Goal: Information Seeking & Learning: Check status

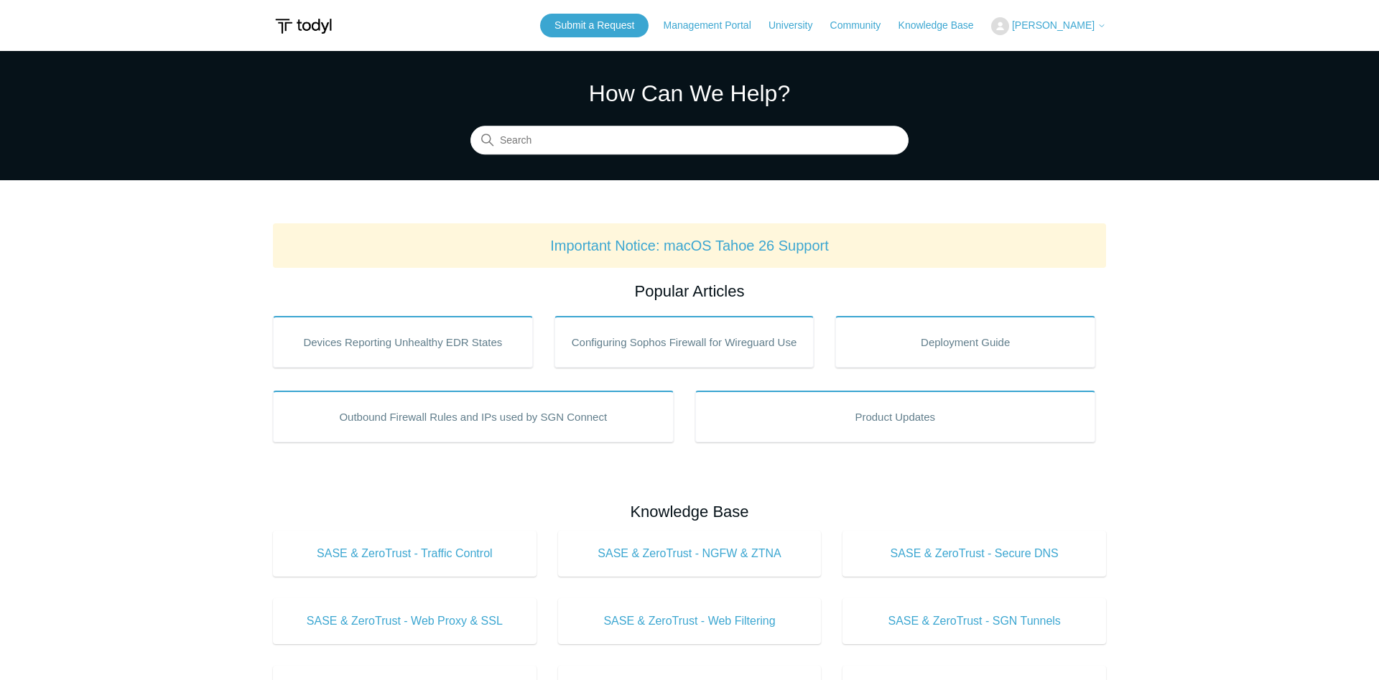
click at [1071, 41] on header "Submit a Request Management Portal University Community Knowledge Base Daniel P…" at bounding box center [689, 25] width 833 height 51
click at [1072, 40] on header "Submit a Request Management Portal University Community Knowledge Base Daniel P…" at bounding box center [689, 25] width 833 height 51
click at [1081, 22] on span "[PERSON_NAME]" at bounding box center [1053, 24] width 83 height 11
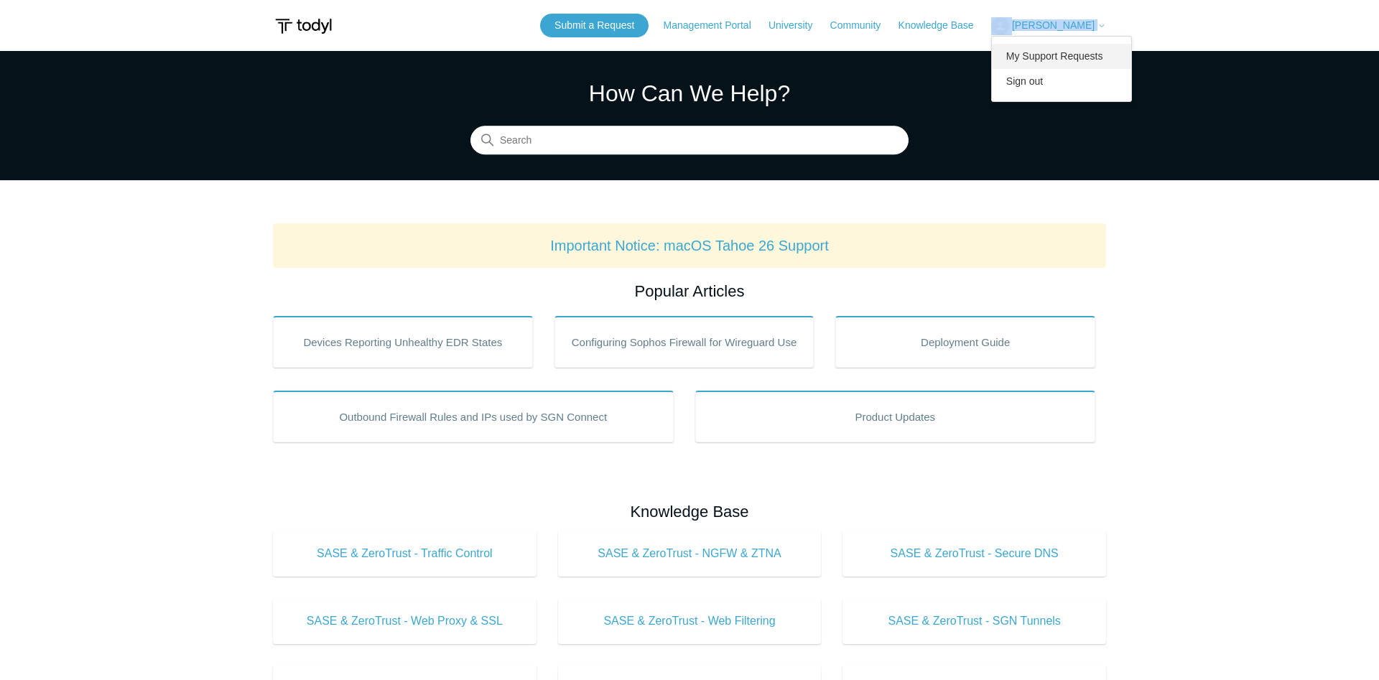
click at [1055, 54] on link "My Support Requests" at bounding box center [1062, 56] width 140 height 25
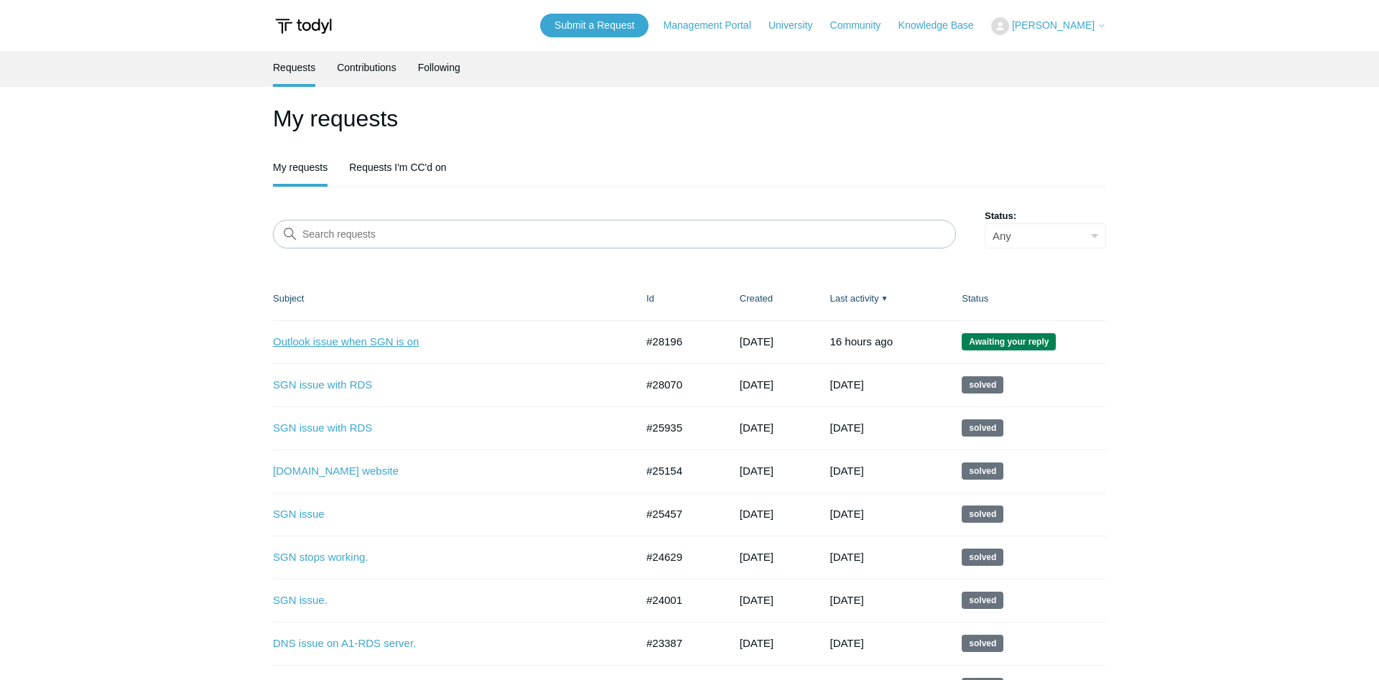
click at [345, 344] on link "Outlook issue when SGN is on" at bounding box center [443, 342] width 341 height 17
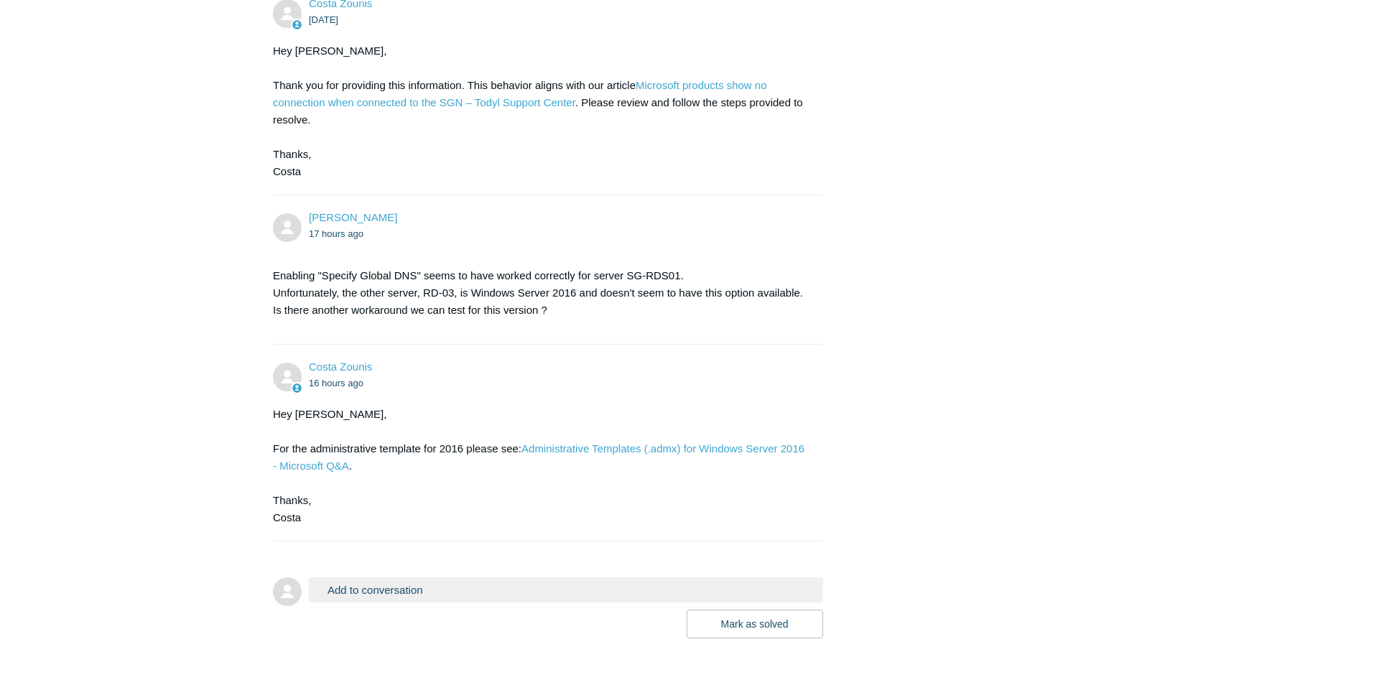
scroll to position [897, 0]
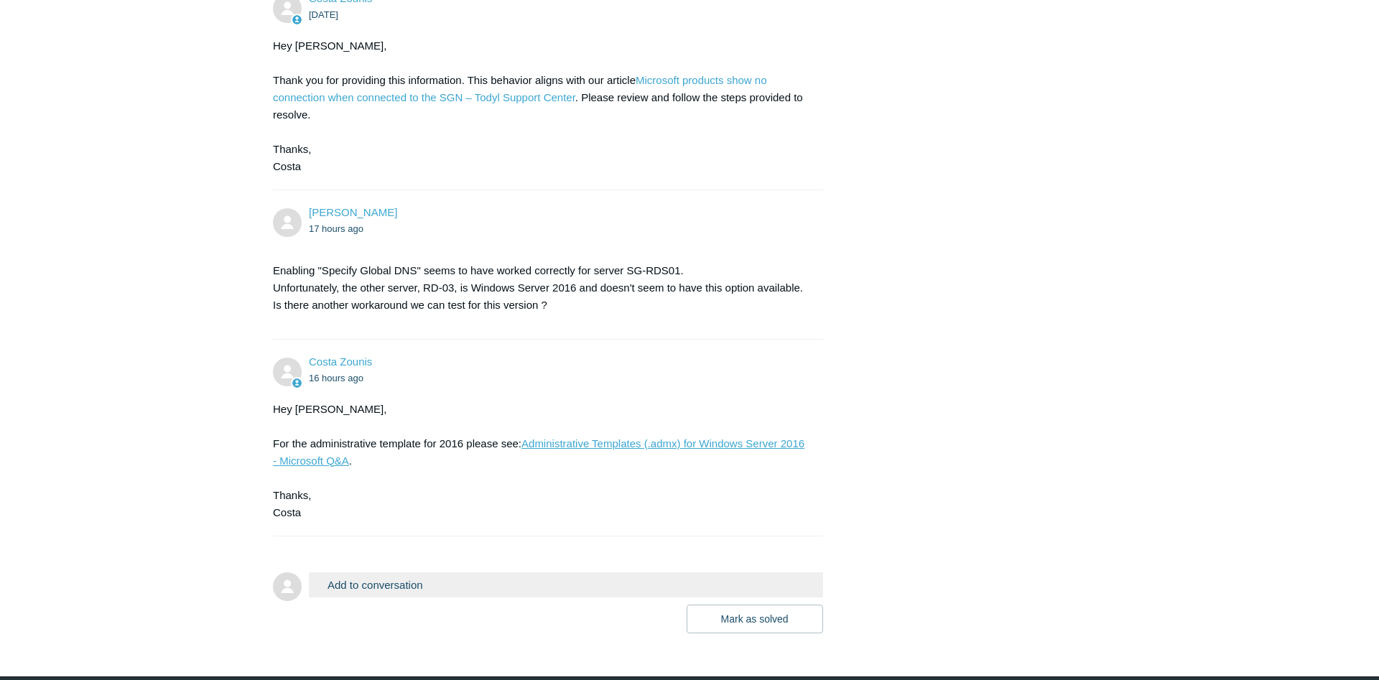
click at [740, 507] on div "Hey Daniel, For the administrative template for 2016 please see: Administrative…" at bounding box center [541, 461] width 536 height 121
click at [743, 467] on link "Administrative Templates (.admx) for Windows Server 2016 - Microsoft Q&A" at bounding box center [538, 451] width 531 height 29
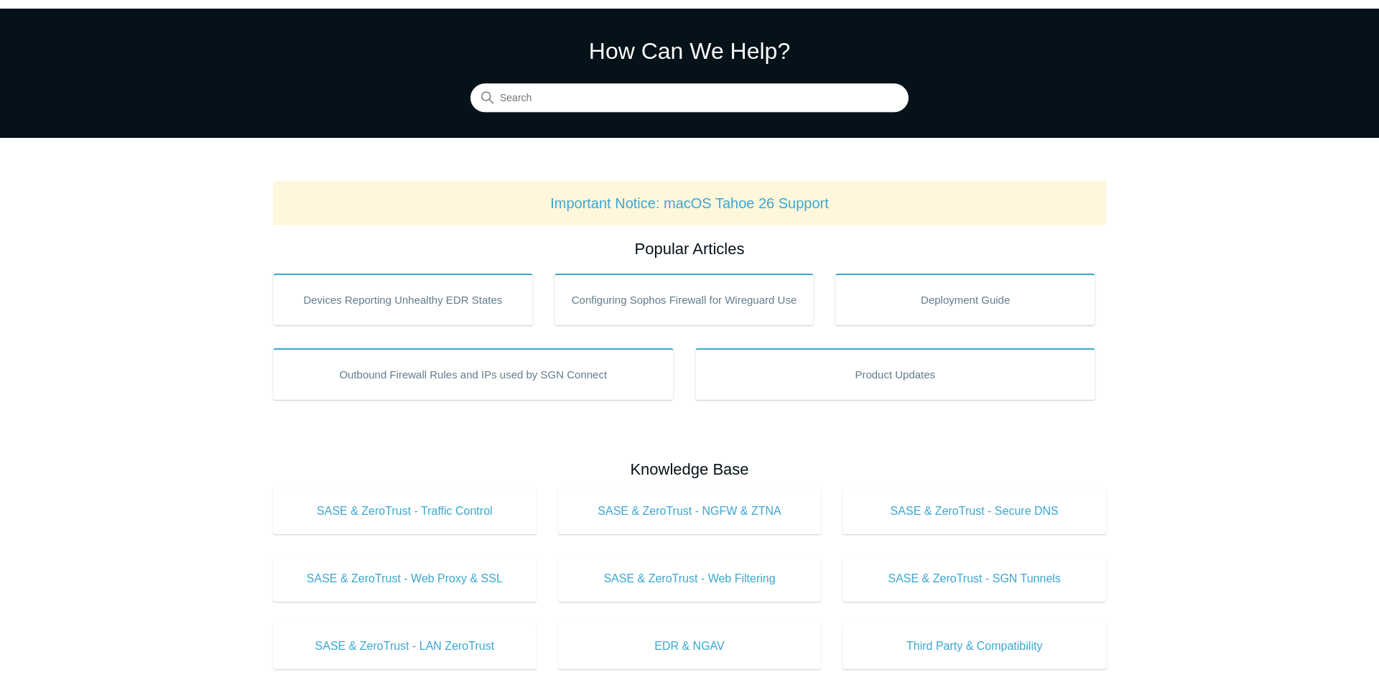
scroll to position [13, 0]
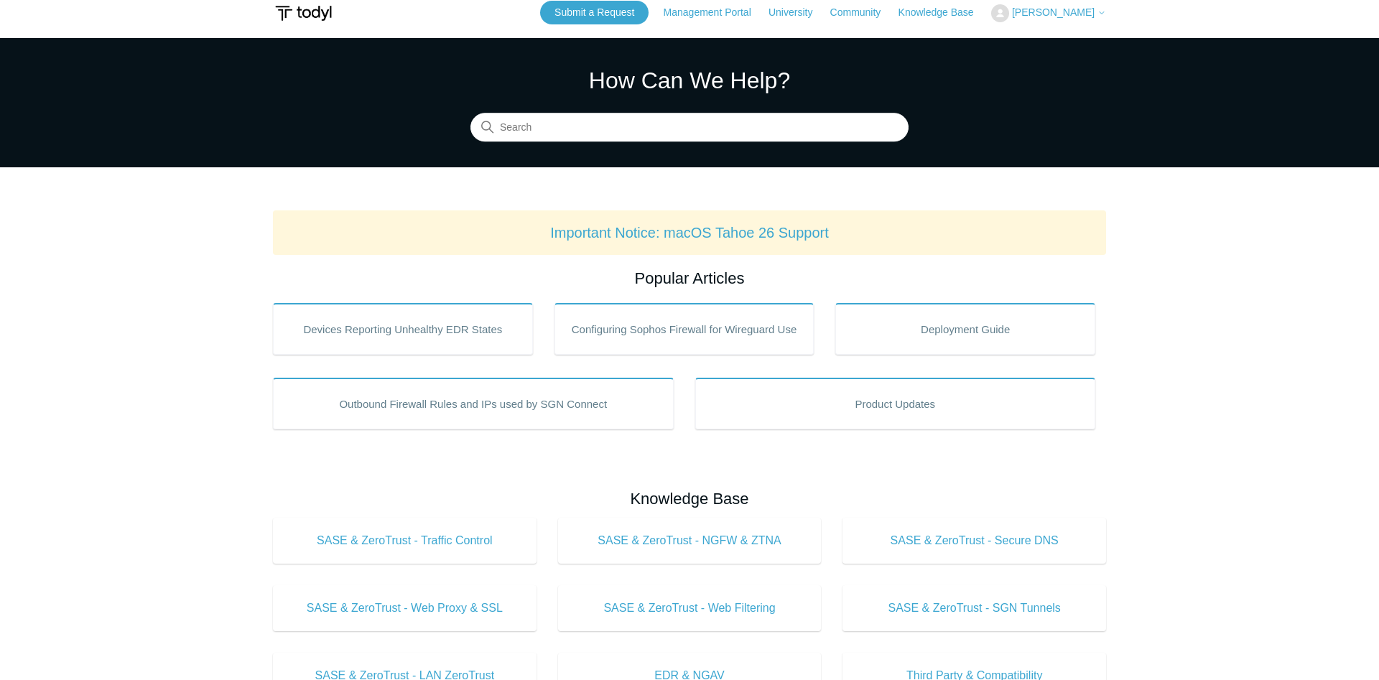
click at [1076, 18] on span "[PERSON_NAME]" at bounding box center [1053, 11] width 83 height 11
click at [1067, 43] on link "My Support Requests" at bounding box center [1062, 43] width 140 height 25
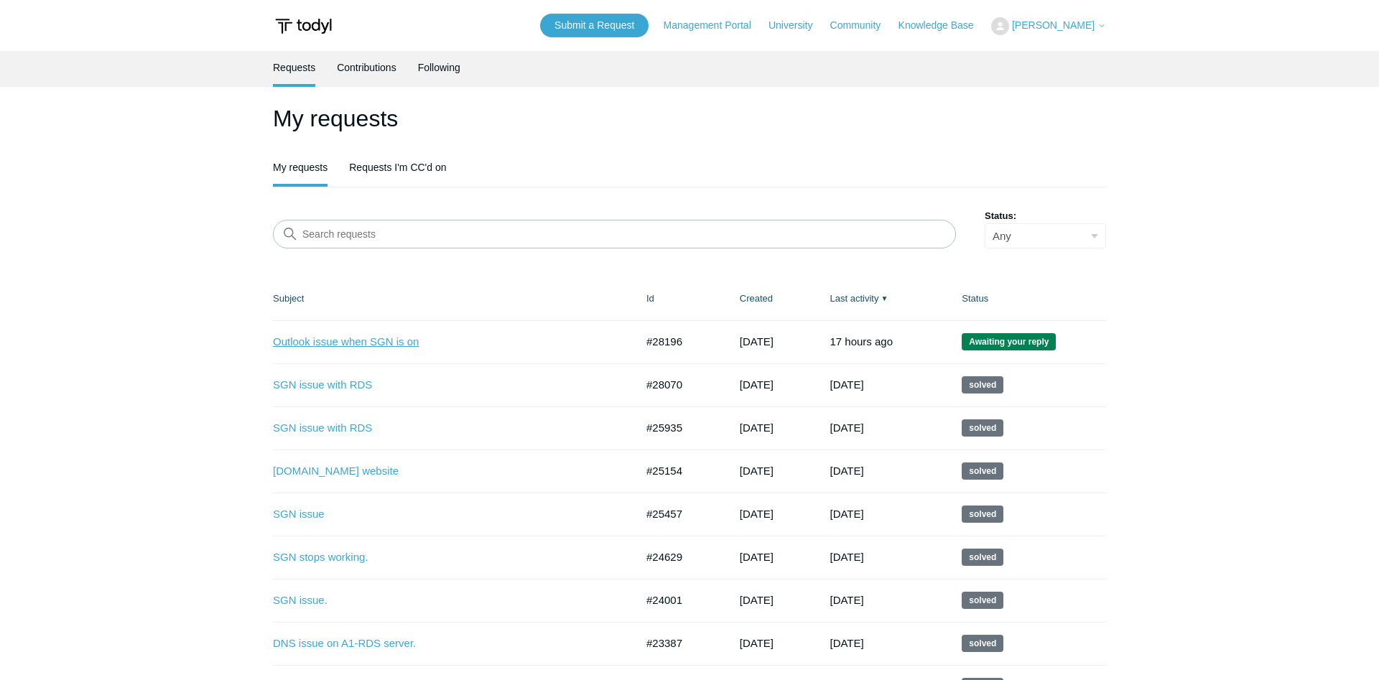
click at [343, 350] on link "Outlook issue when SGN is on" at bounding box center [443, 342] width 341 height 17
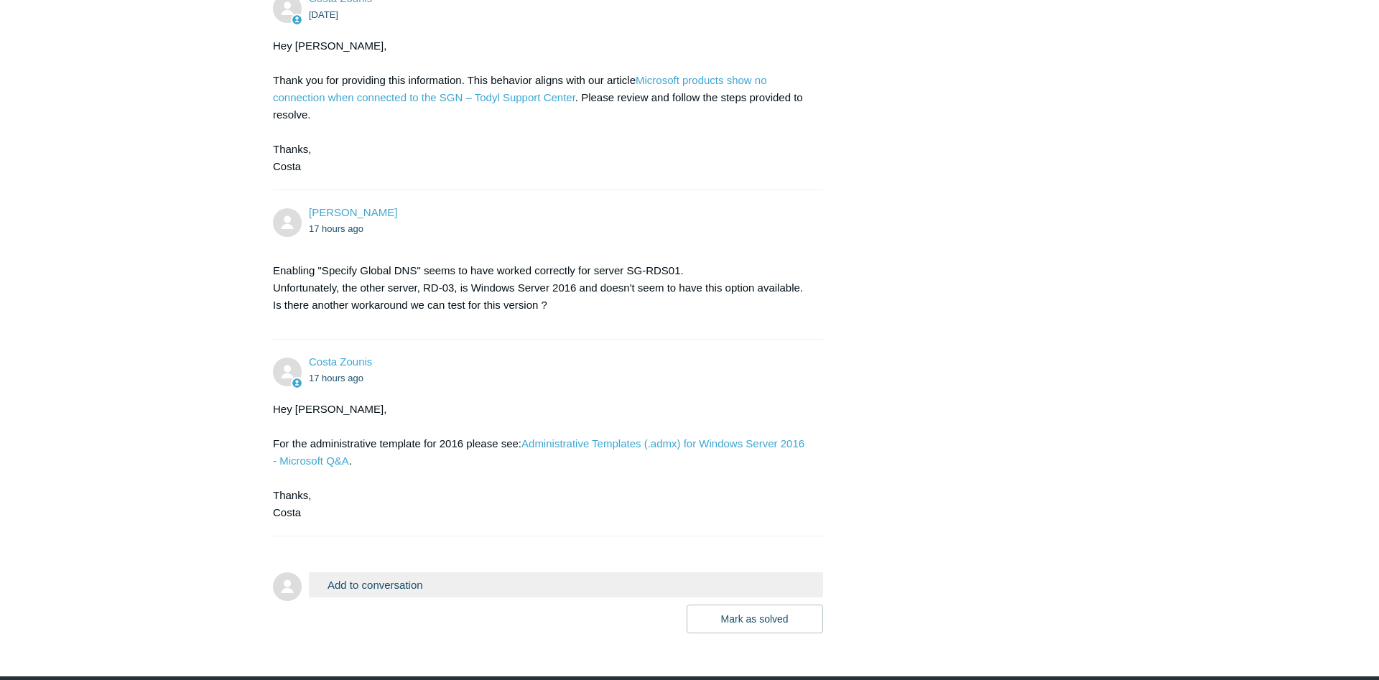
scroll to position [899, 0]
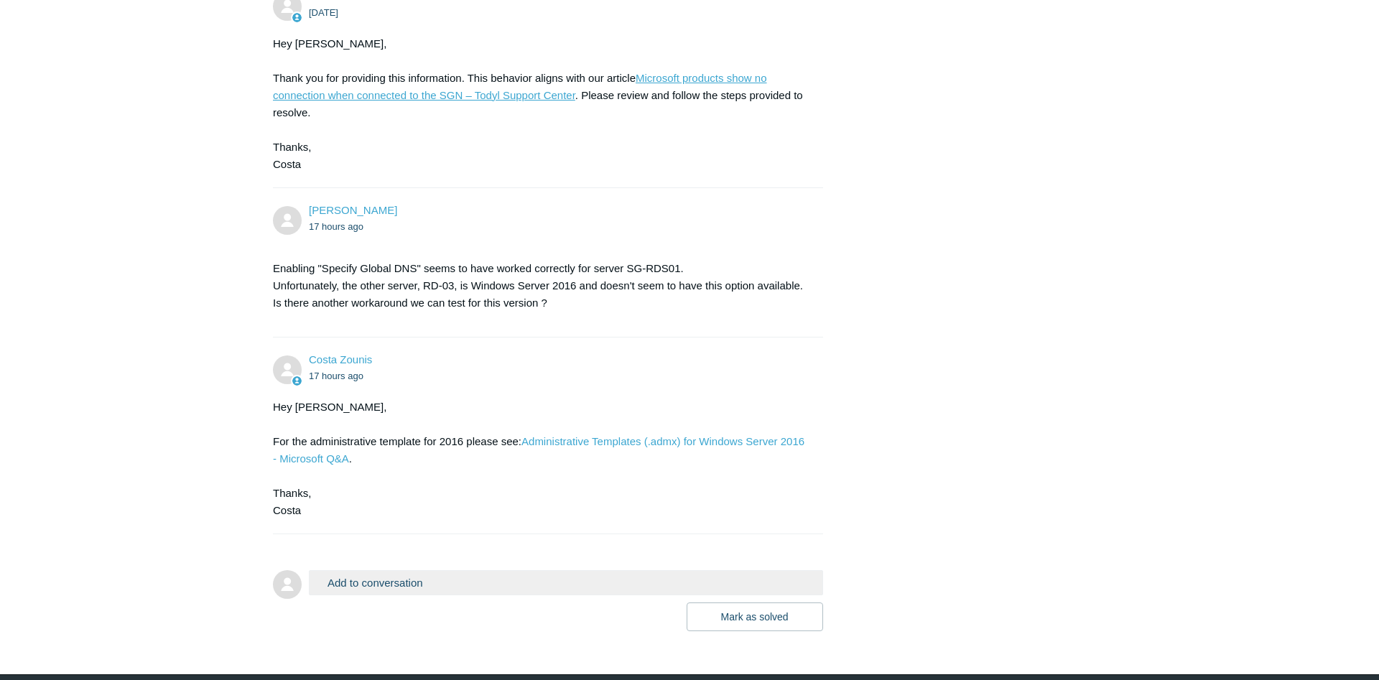
click at [766, 101] on link "Microsoft products show no connection when connected to the SGN – Todyl Support…" at bounding box center [520, 86] width 494 height 29
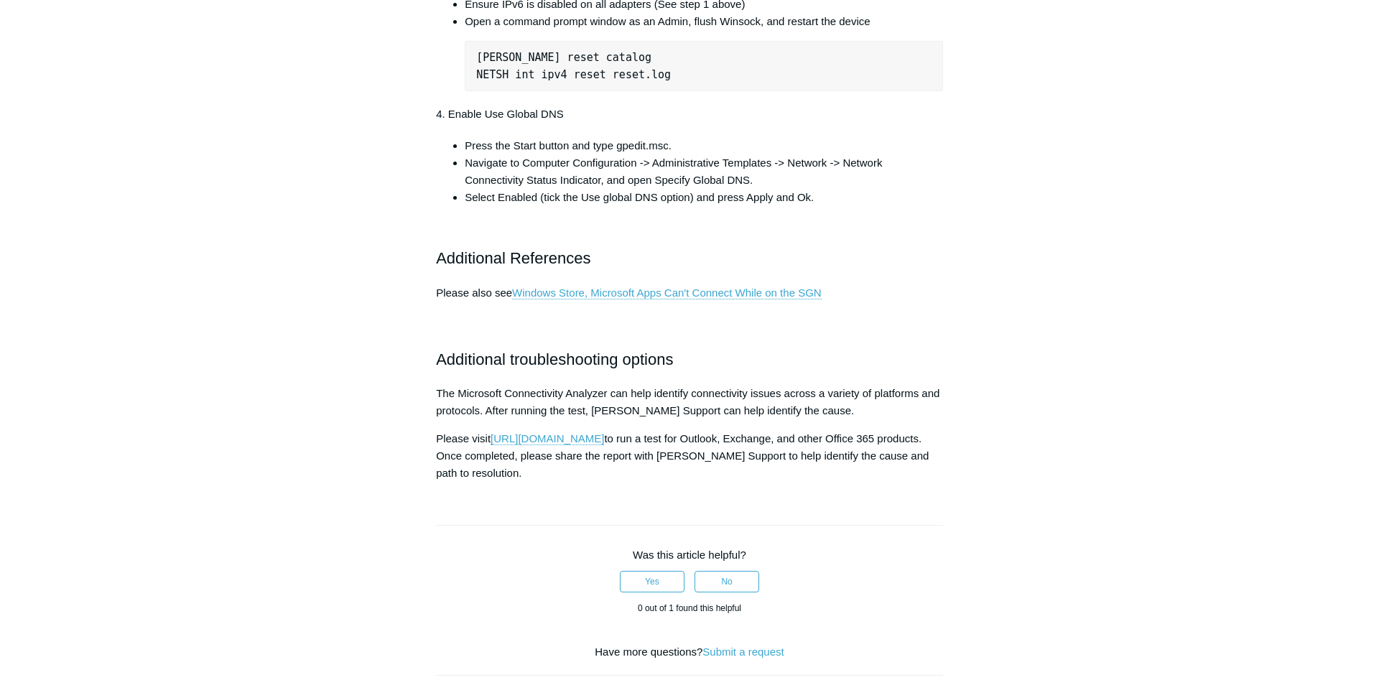
scroll to position [1013, 0]
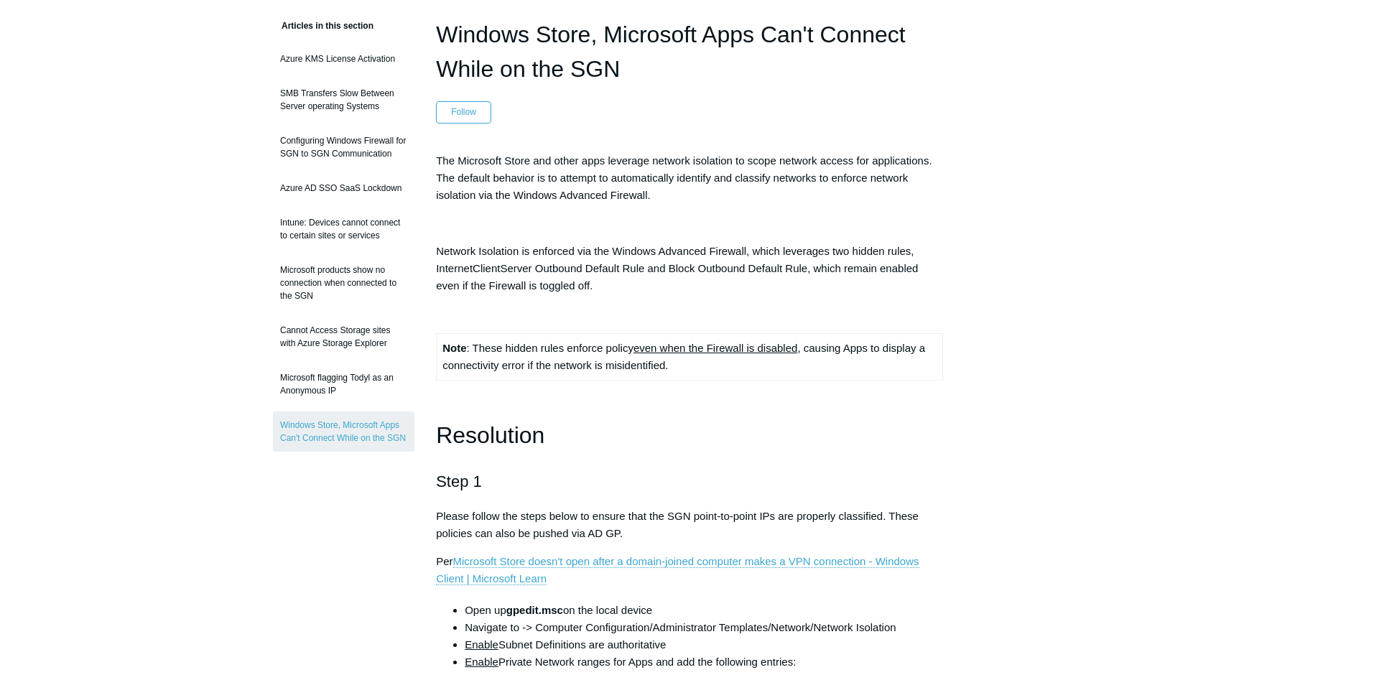
scroll to position [108, 0]
